Goal: Task Accomplishment & Management: Manage account settings

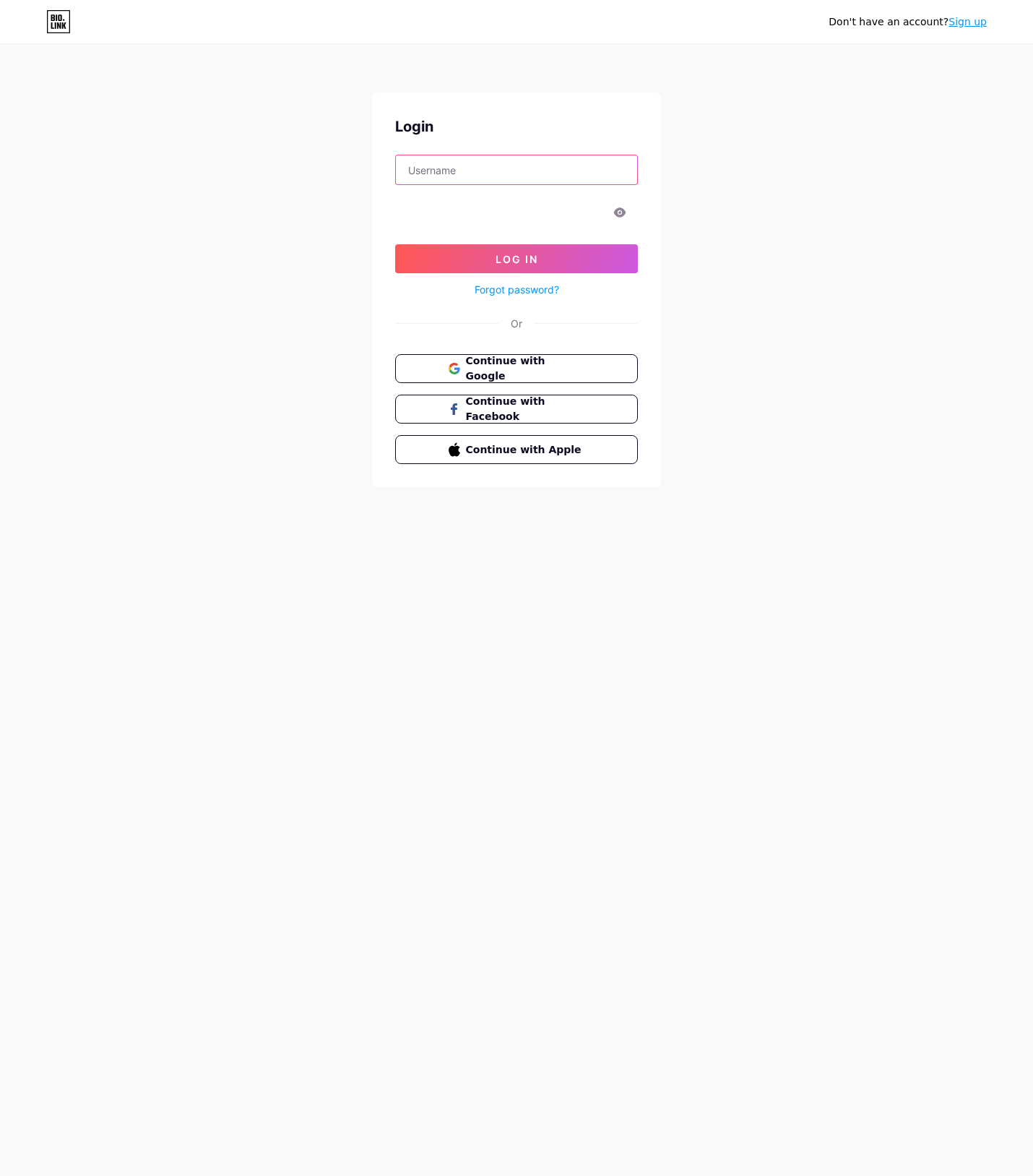
click at [629, 169] on input "text" at bounding box center [517, 169] width 242 height 29
type input "[PERSON_NAME][EMAIL_ADDRESS][DOMAIN_NAME]"
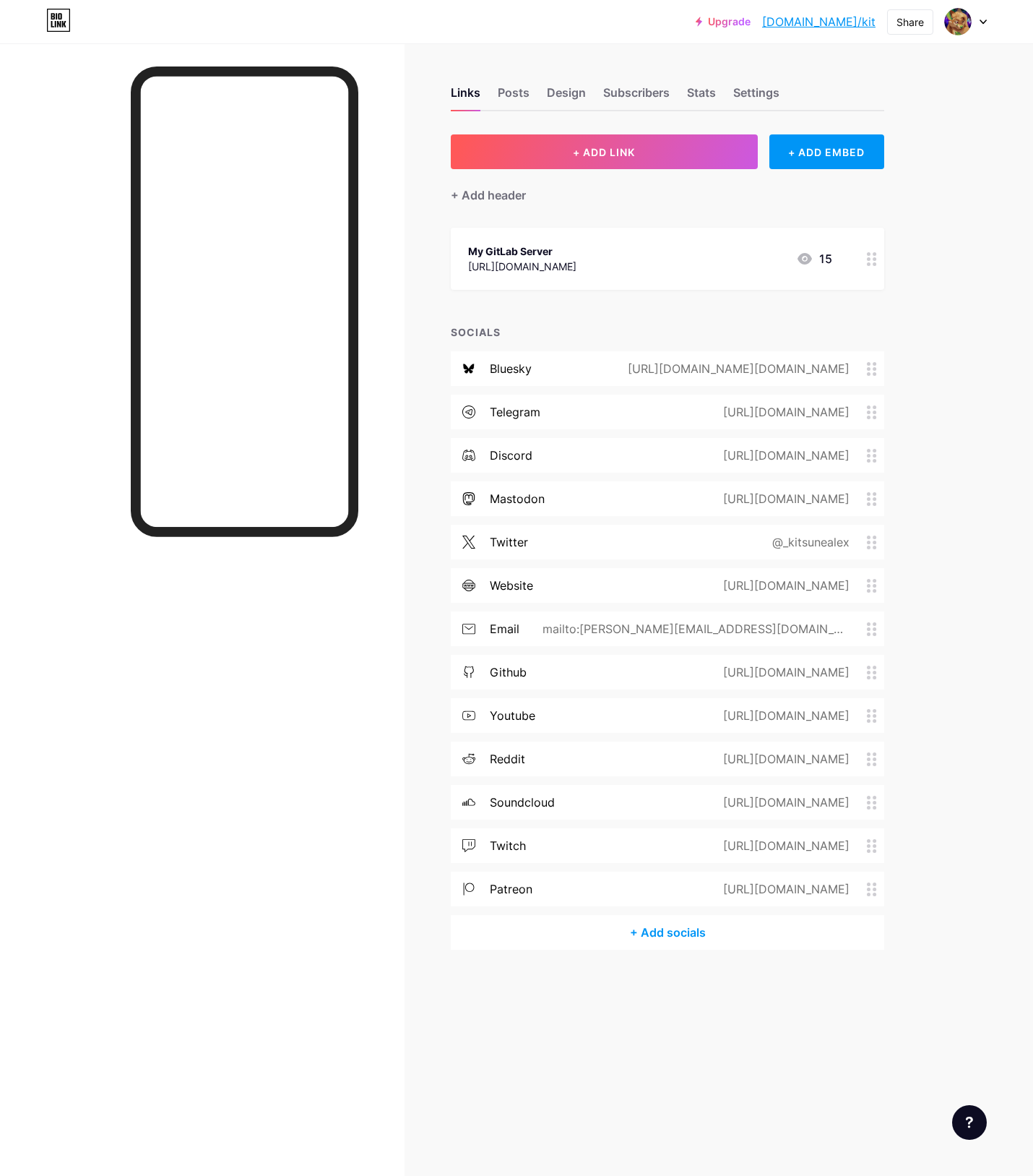
click at [612, 548] on div "twitter @_kitsunealex" at bounding box center [667, 542] width 434 height 35
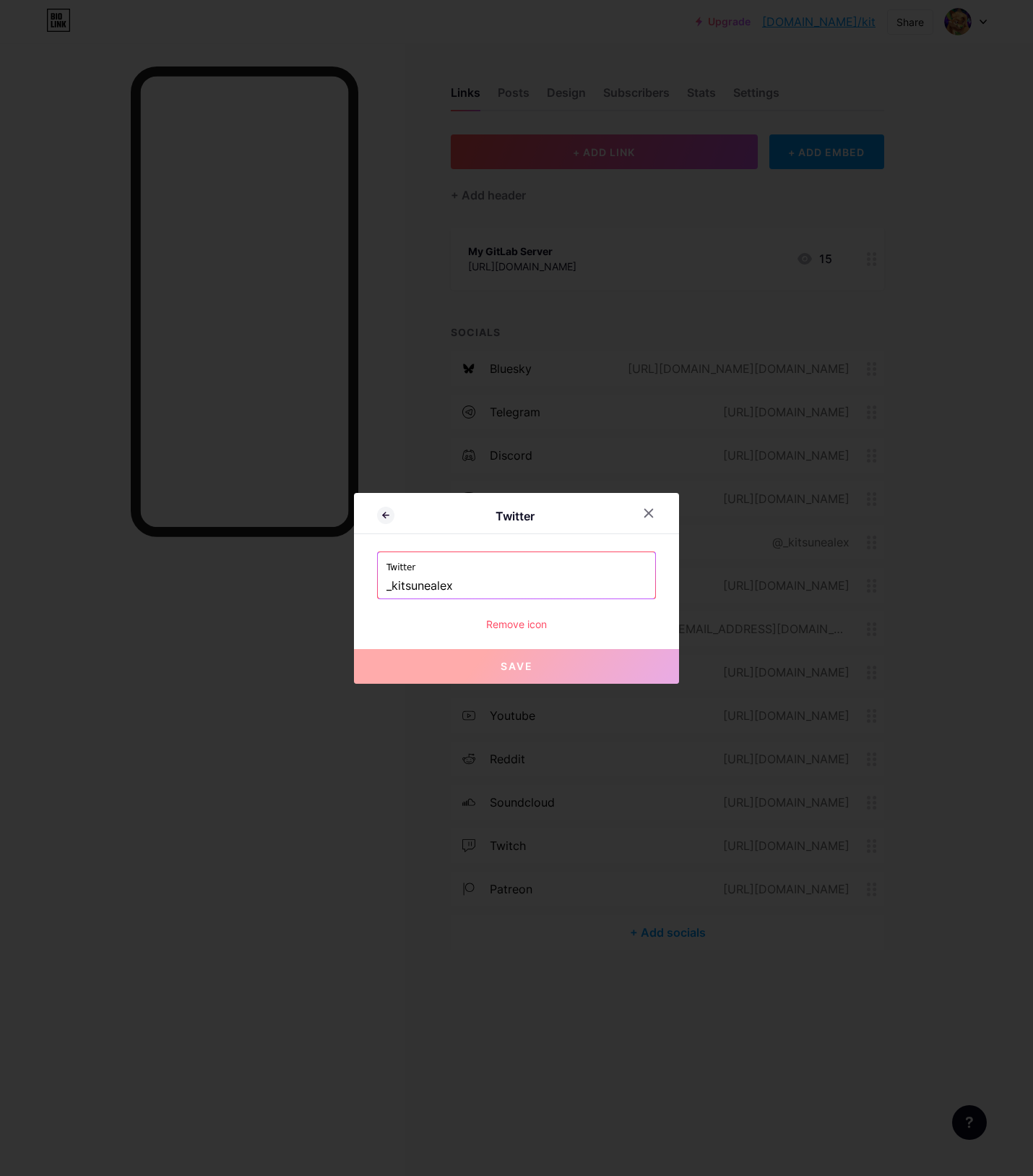
click at [513, 625] on div "Remove icon" at bounding box center [516, 623] width 279 height 15
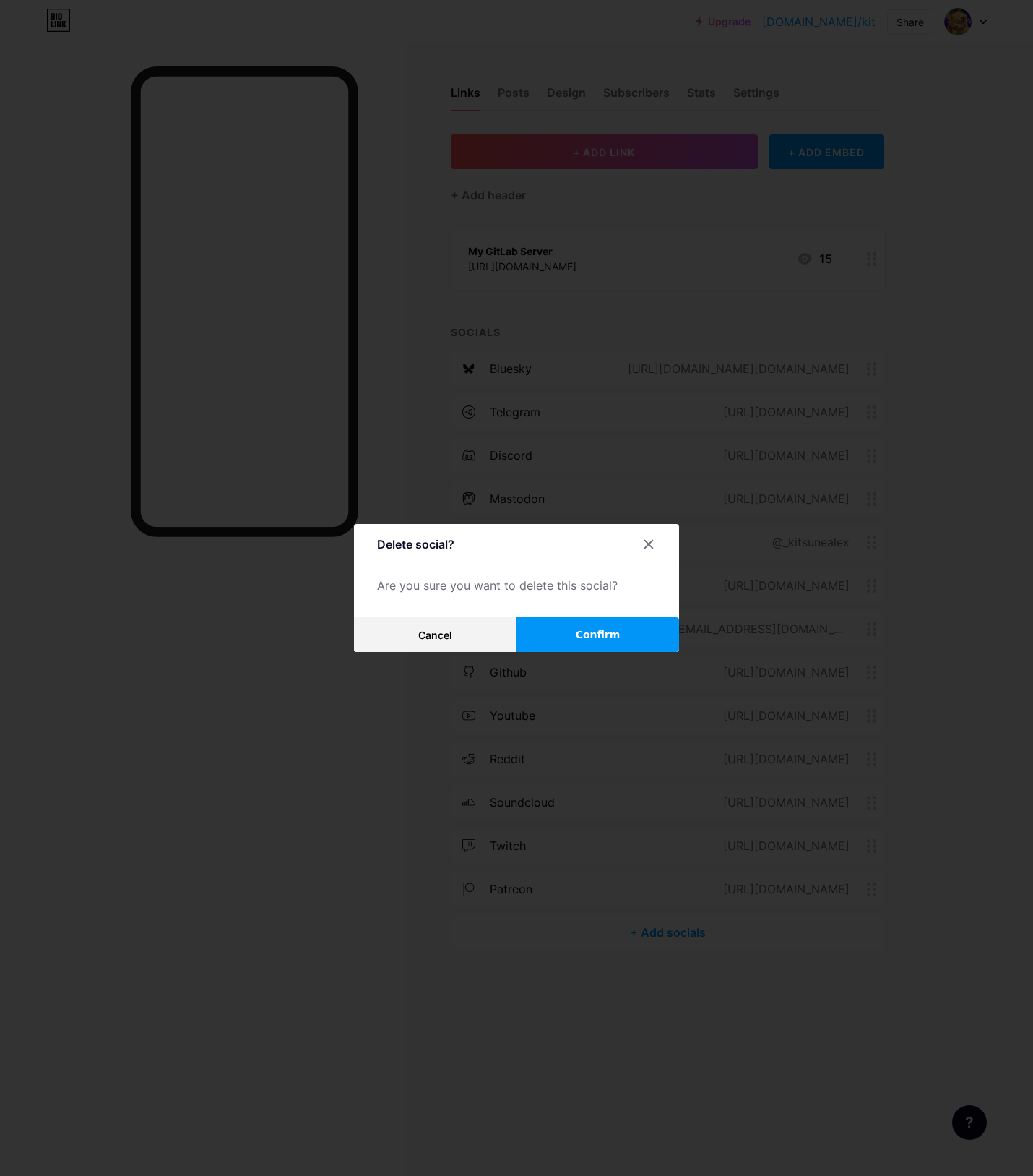
click at [586, 644] on button "Confirm" at bounding box center [598, 635] width 162 height 35
